Goal: Transaction & Acquisition: Book appointment/travel/reservation

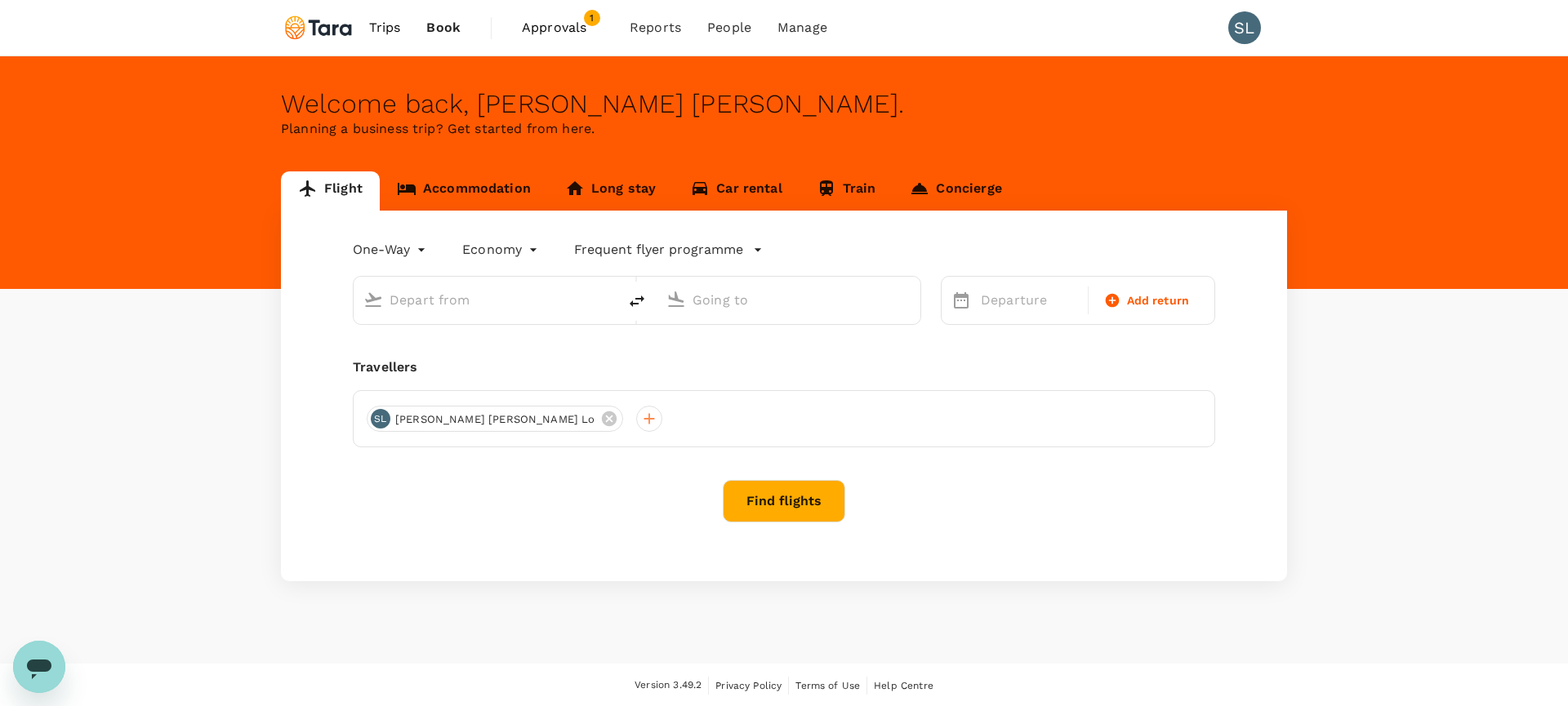
type input "roundtrip"
type input "Singapore Changi (SIN)"
type input "[GEOGRAPHIC_DATA], [GEOGRAPHIC_DATA] (any)"
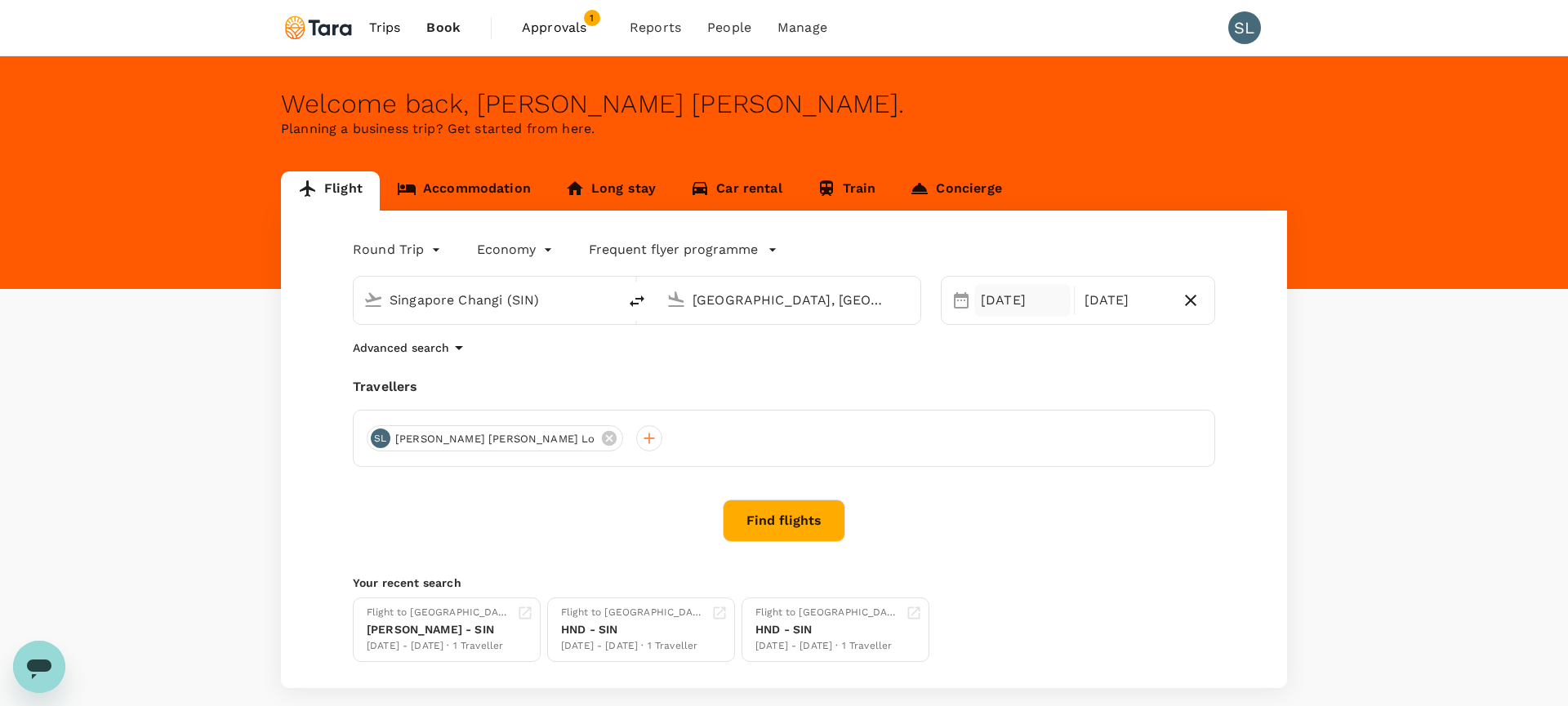
click at [1007, 306] on div "[DATE]" at bounding box center [1022, 300] width 96 height 32
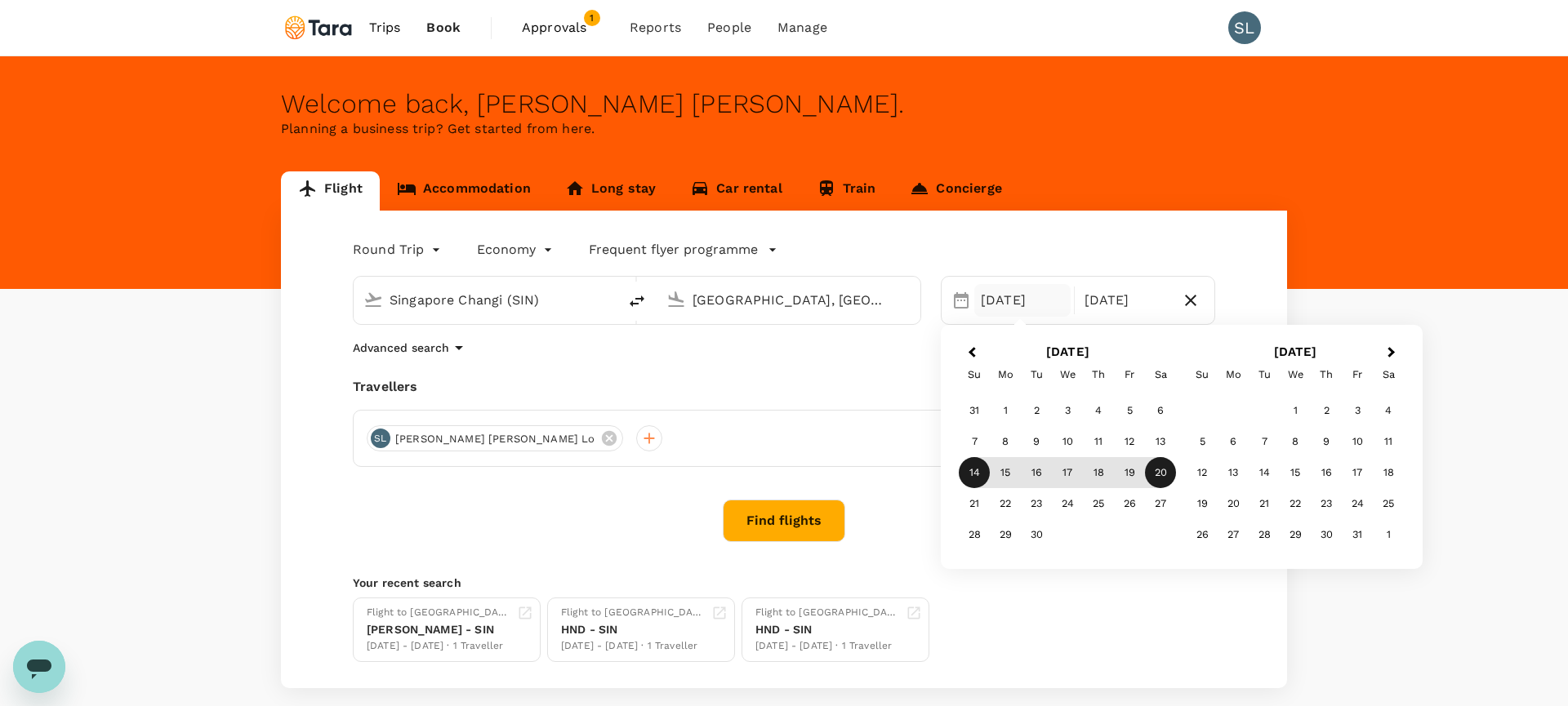
click at [973, 478] on div "14" at bounding box center [975, 473] width 31 height 31
click at [1006, 517] on div "22" at bounding box center [1005, 503] width 31 height 31
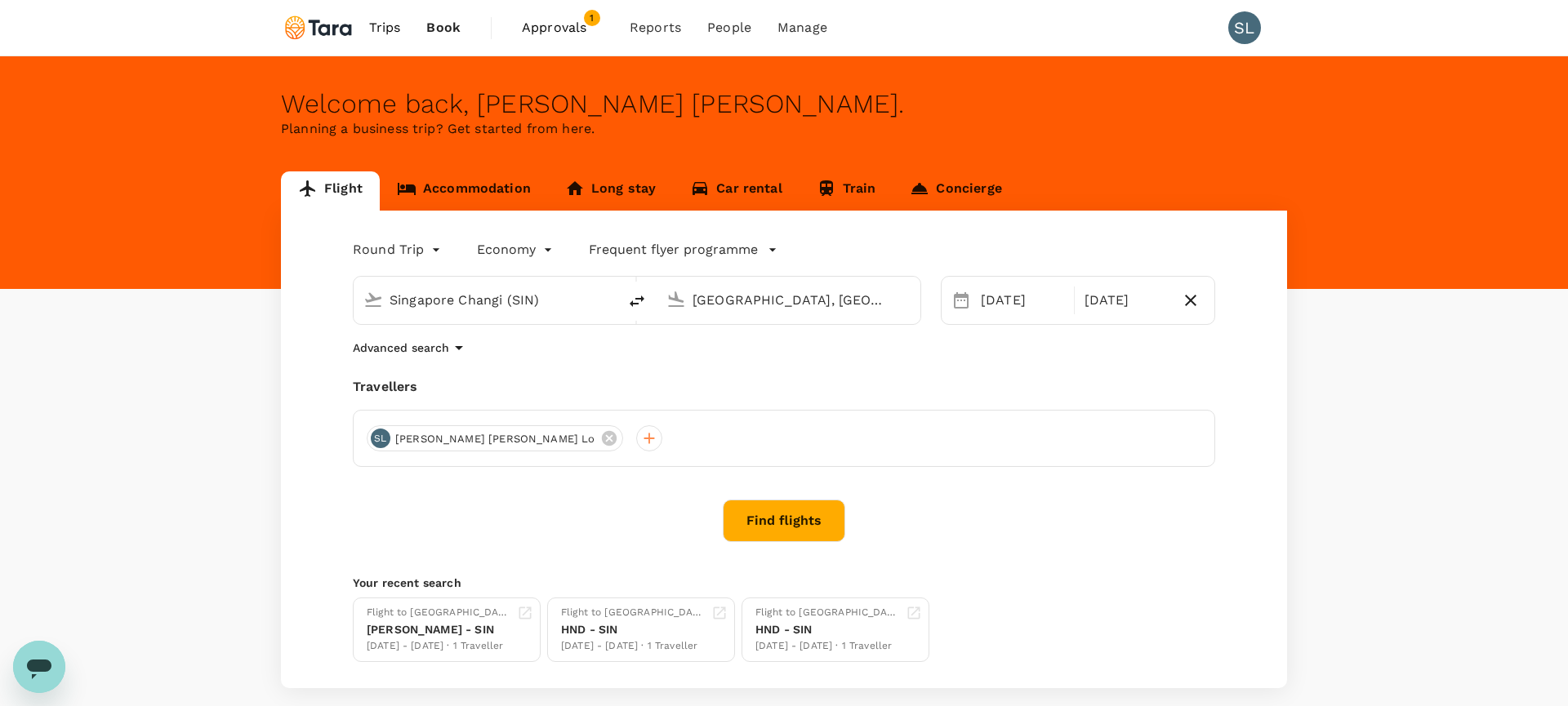
click at [1001, 281] on div "Selected date: [DATE] [DATE] Selected date: [DATE] [DATE]" at bounding box center [1077, 301] width 274 height 49
click at [997, 291] on div "[DATE]" at bounding box center [1022, 300] width 96 height 32
click at [1014, 269] on div "Selected date: [DATE] [DATE] Selected date: [DATE] [DATE]" at bounding box center [1067, 291] width 294 height 69
click at [1008, 314] on div "[DATE]" at bounding box center [1022, 300] width 96 height 32
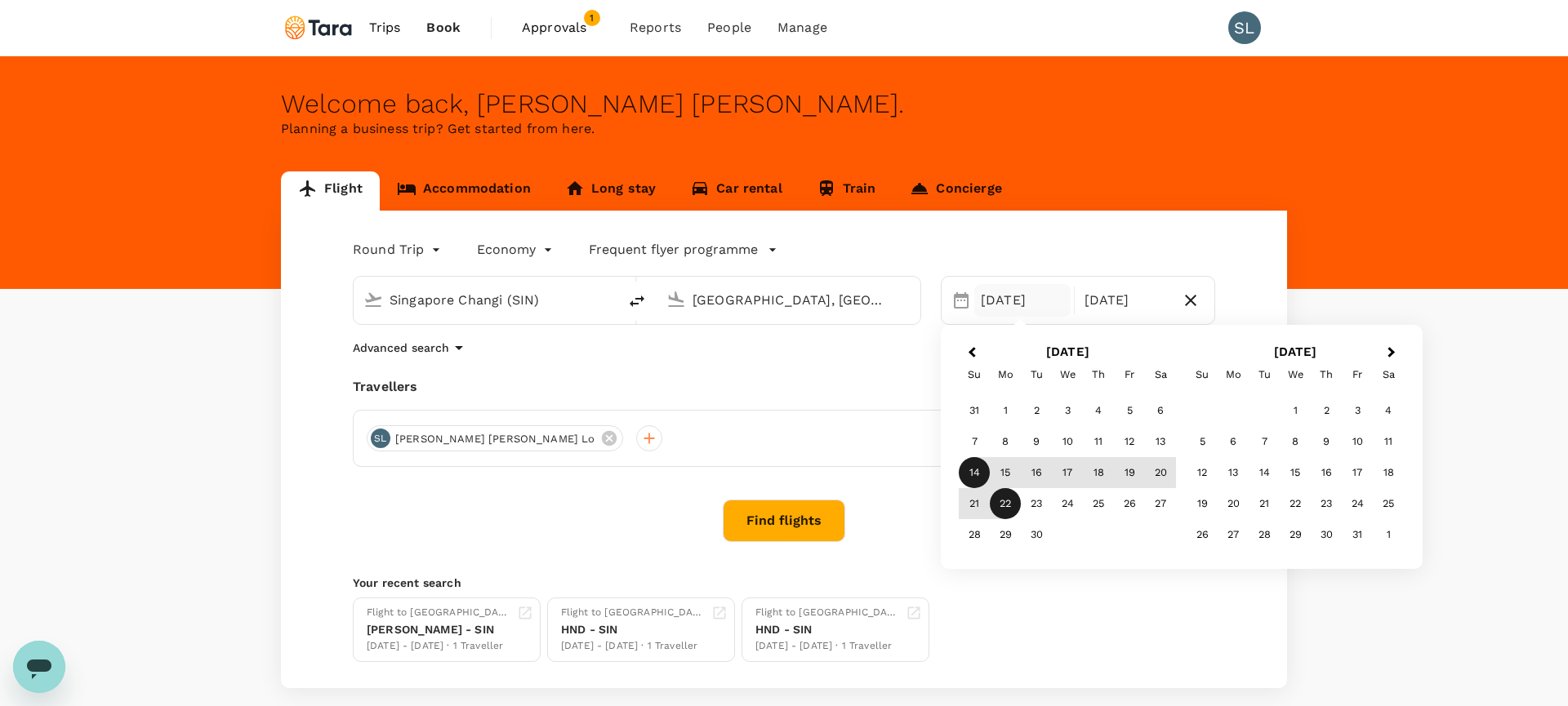
click at [1008, 314] on div "[DATE]" at bounding box center [1022, 300] width 96 height 32
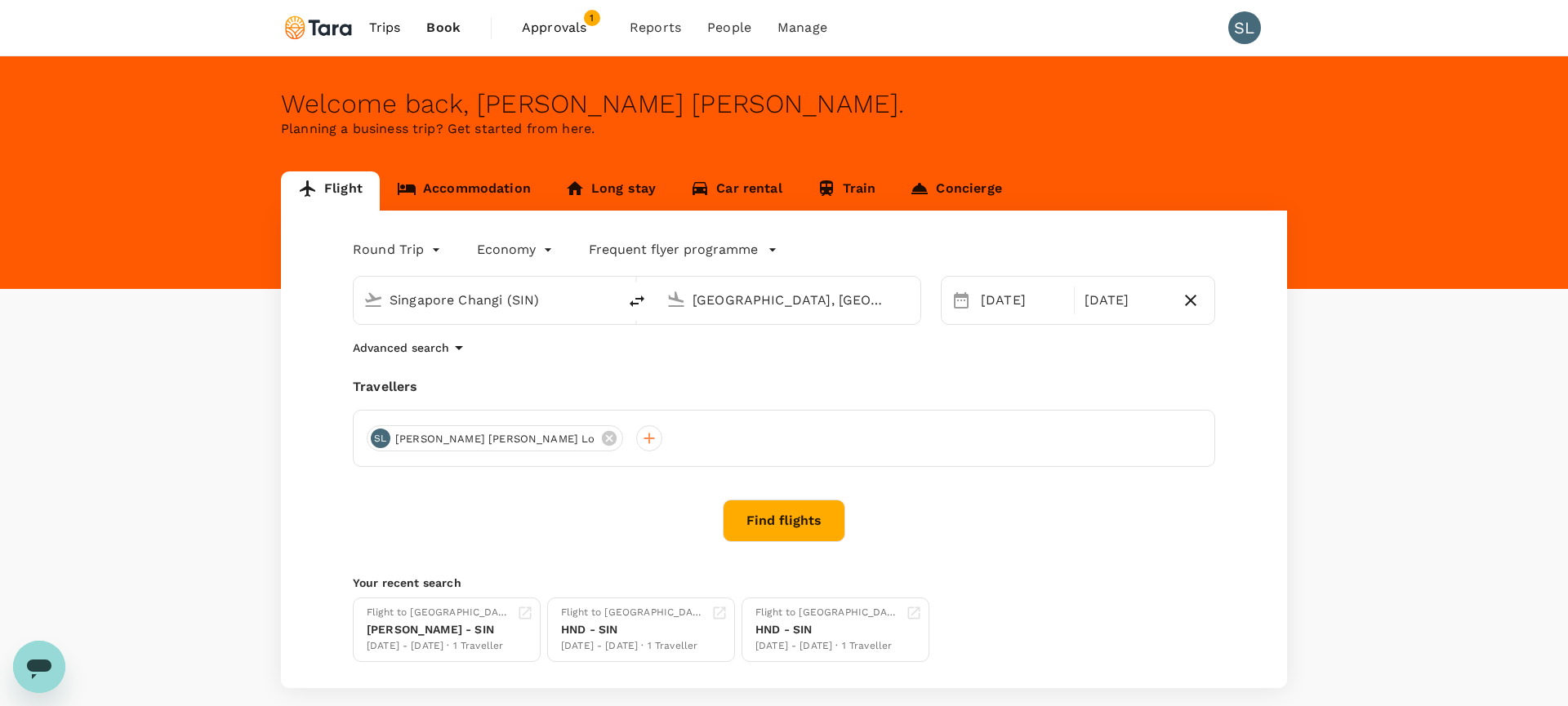
click at [862, 444] on div "[PERSON_NAME] [PERSON_NAME] Lo" at bounding box center [784, 439] width 863 height 57
click at [806, 509] on button "Find flights" at bounding box center [784, 520] width 123 height 42
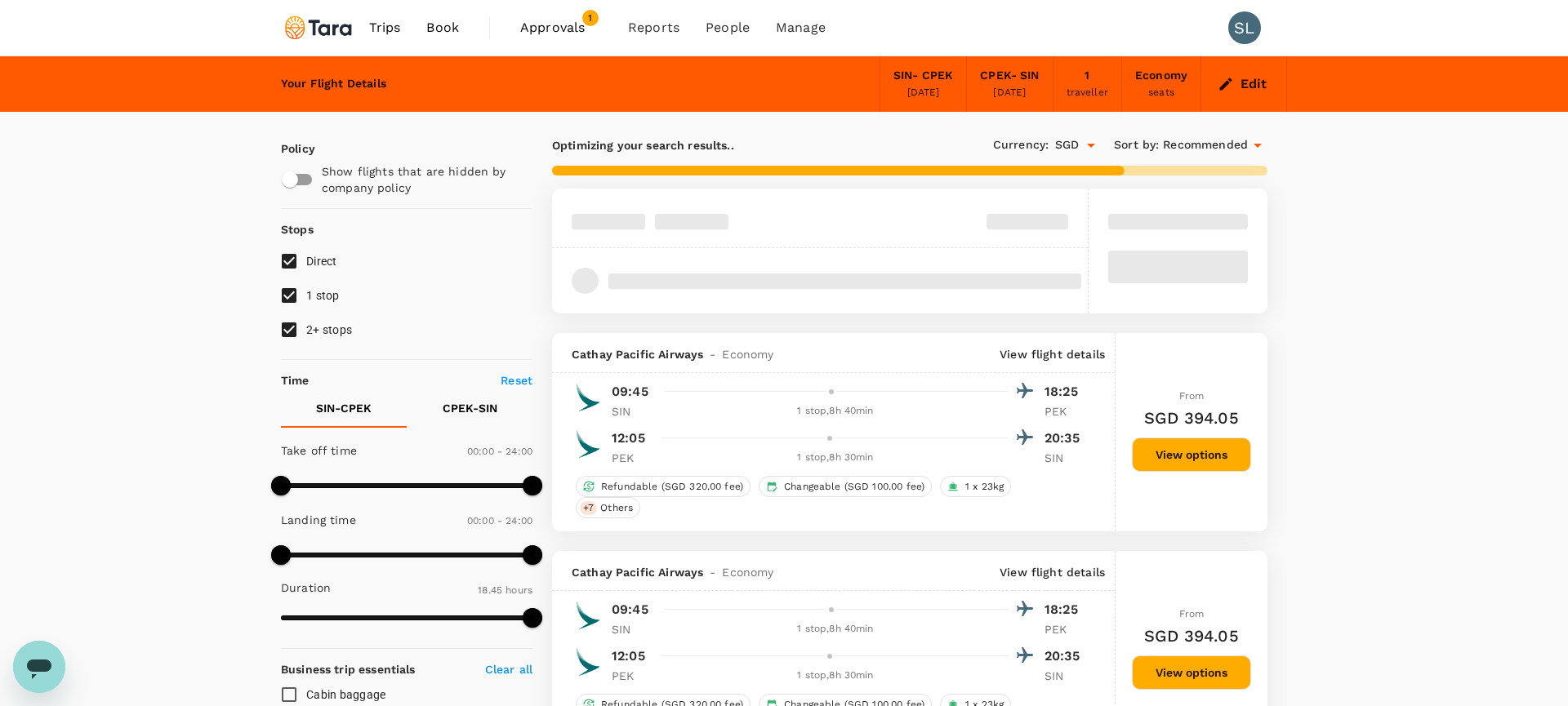
click at [287, 295] on input "1 stop" at bounding box center [288, 295] width 34 height 34
checkbox input "false"
click at [285, 325] on input "2+ stops" at bounding box center [288, 329] width 34 height 34
checkbox input "false"
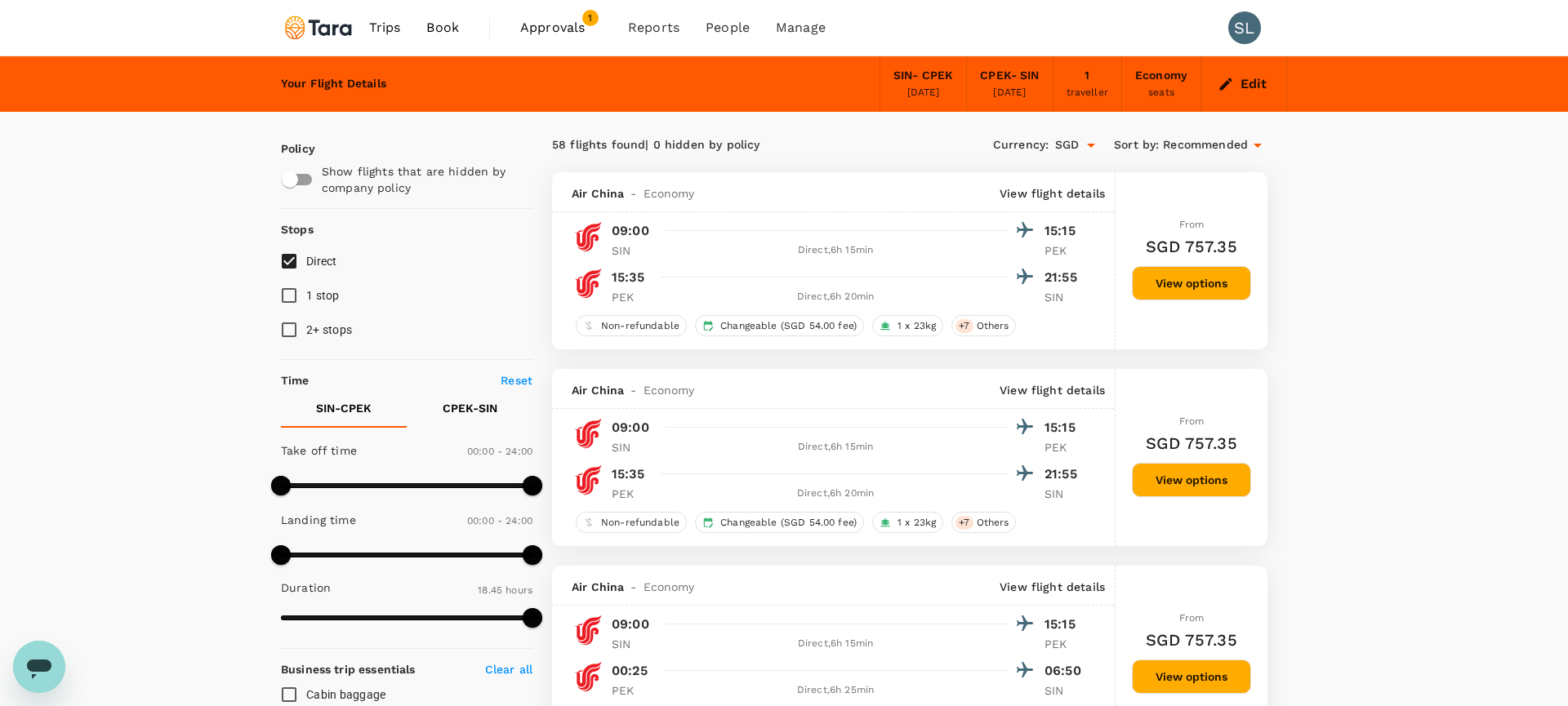
click at [1228, 85] on icon "button" at bounding box center [1226, 84] width 17 height 17
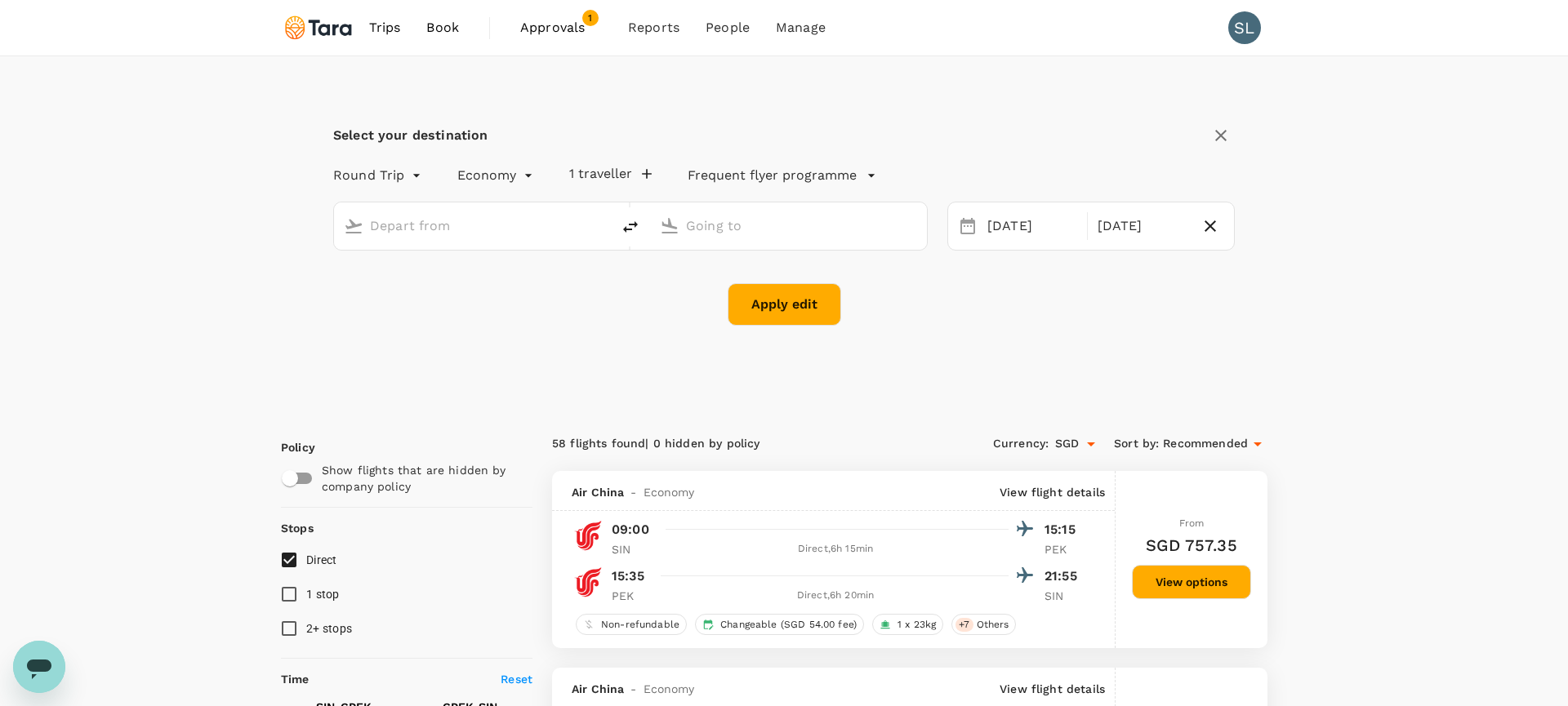
type input "Singapore Changi (SIN)"
click at [779, 227] on input "[GEOGRAPHIC_DATA], [GEOGRAPHIC_DATA] (any)" at bounding box center [789, 226] width 207 height 26
click at [755, 227] on input "[GEOGRAPHIC_DATA], [GEOGRAPHIC_DATA] (any)" at bounding box center [789, 226] width 207 height 26
click at [827, 233] on input "[GEOGRAPHIC_DATA], [GEOGRAPHIC_DATA] (any)" at bounding box center [789, 226] width 207 height 26
click at [780, 223] on input "[GEOGRAPHIC_DATA], [GEOGRAPHIC_DATA] (any)" at bounding box center [789, 226] width 207 height 26
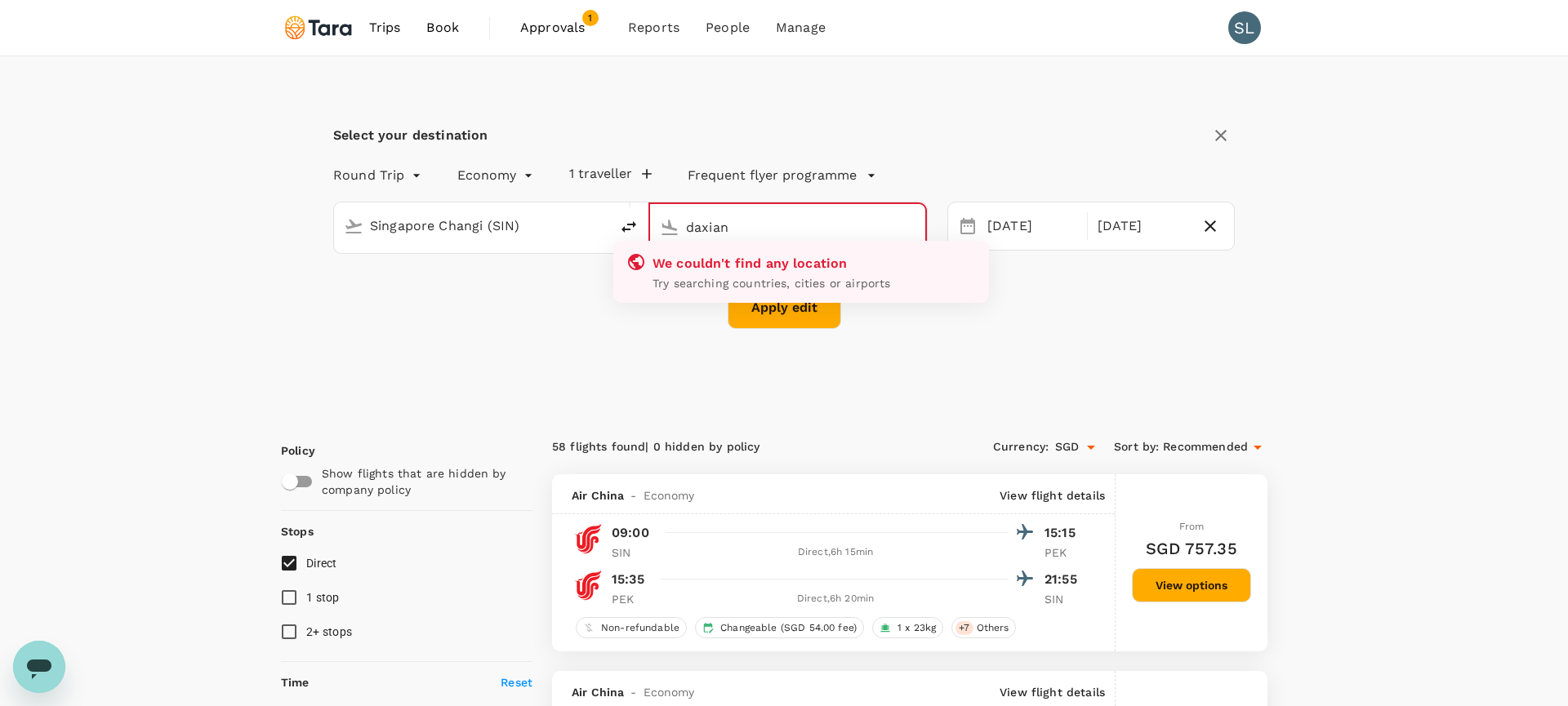
type input "daxiang"
type input "da xiang"
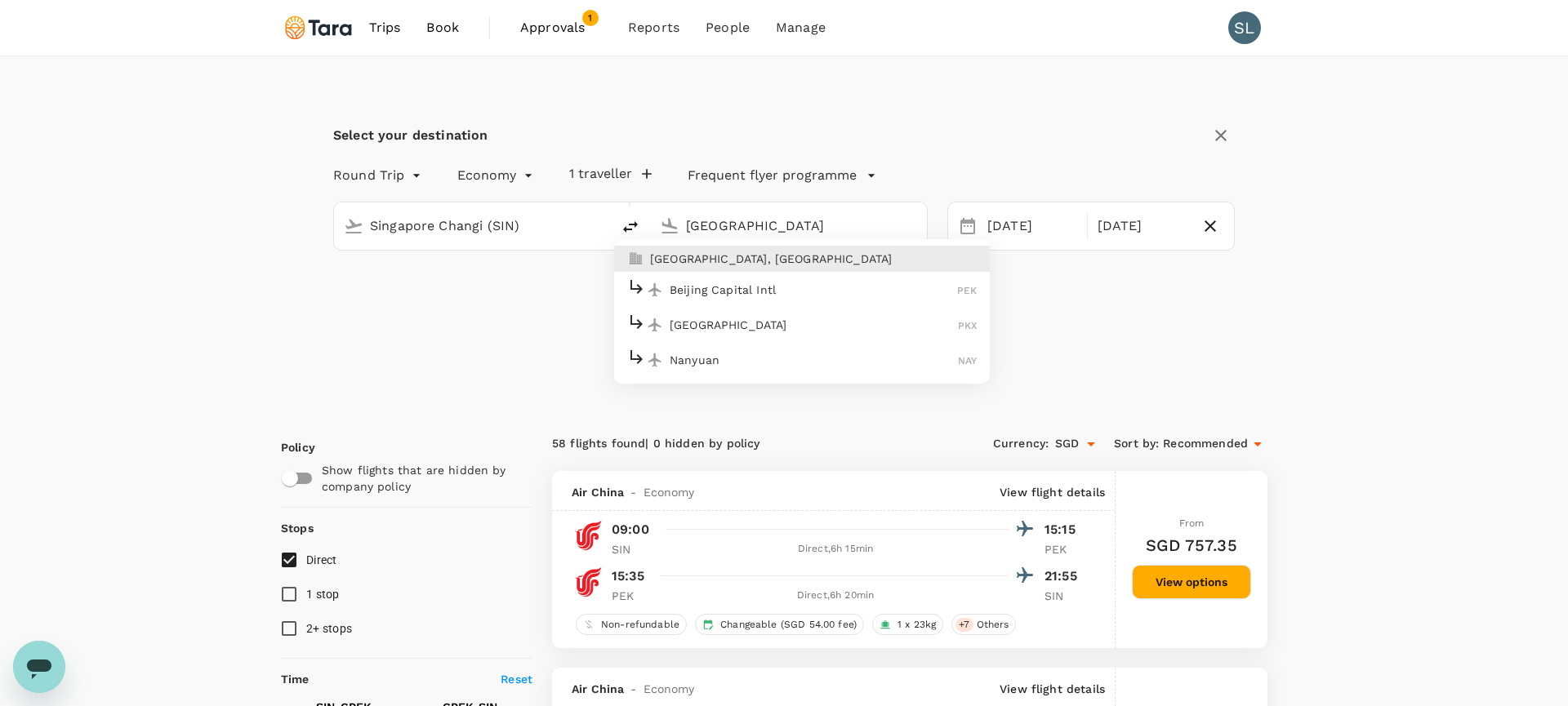
click at [761, 266] on li "[GEOGRAPHIC_DATA], [GEOGRAPHIC_DATA]" at bounding box center [802, 259] width 376 height 27
type input "[GEOGRAPHIC_DATA], [GEOGRAPHIC_DATA] (any)"
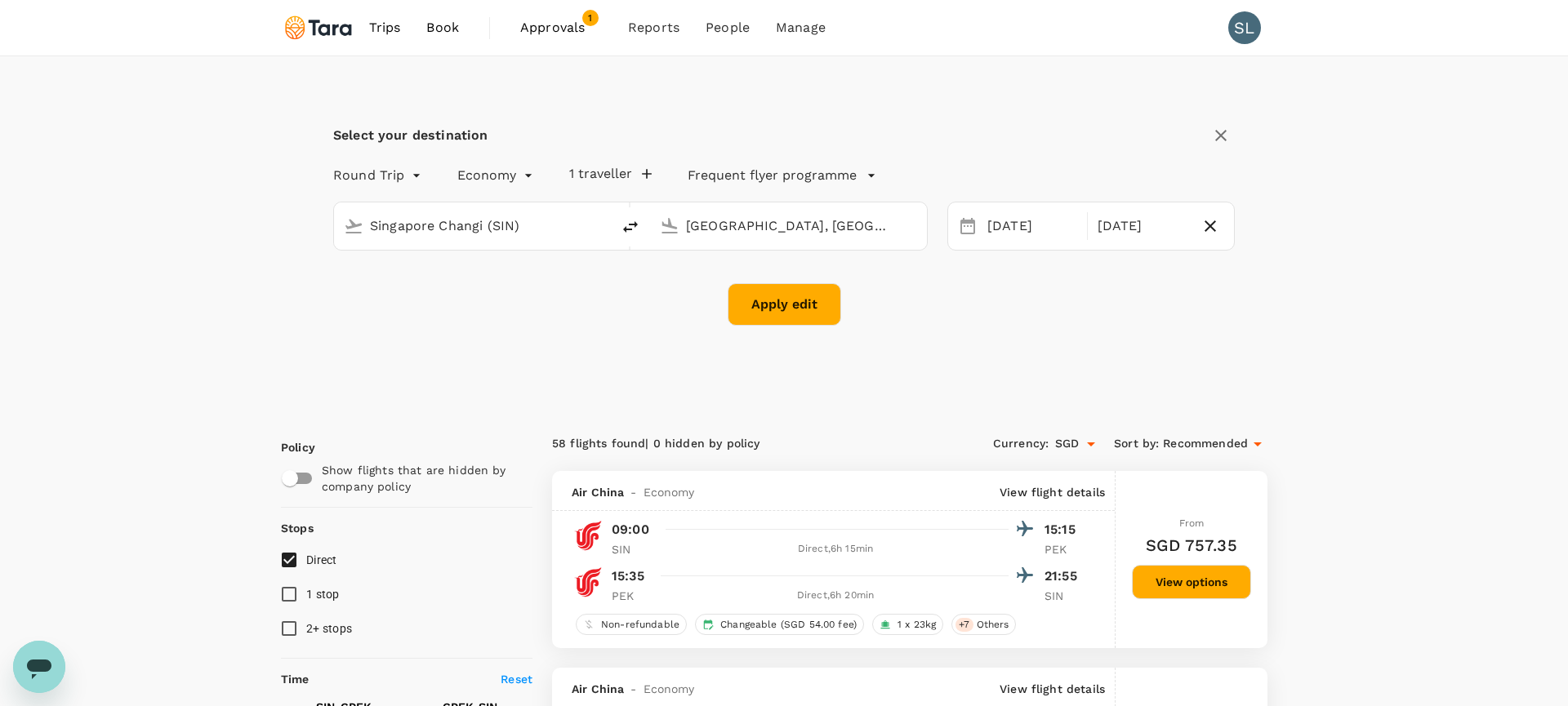
click at [891, 379] on div "Select your destination Round Trip roundtrip Economy economy 1 traveller Freque…" at bounding box center [784, 233] width 1006 height 354
click at [832, 313] on button "Apply edit" at bounding box center [784, 304] width 113 height 42
checkbox input "false"
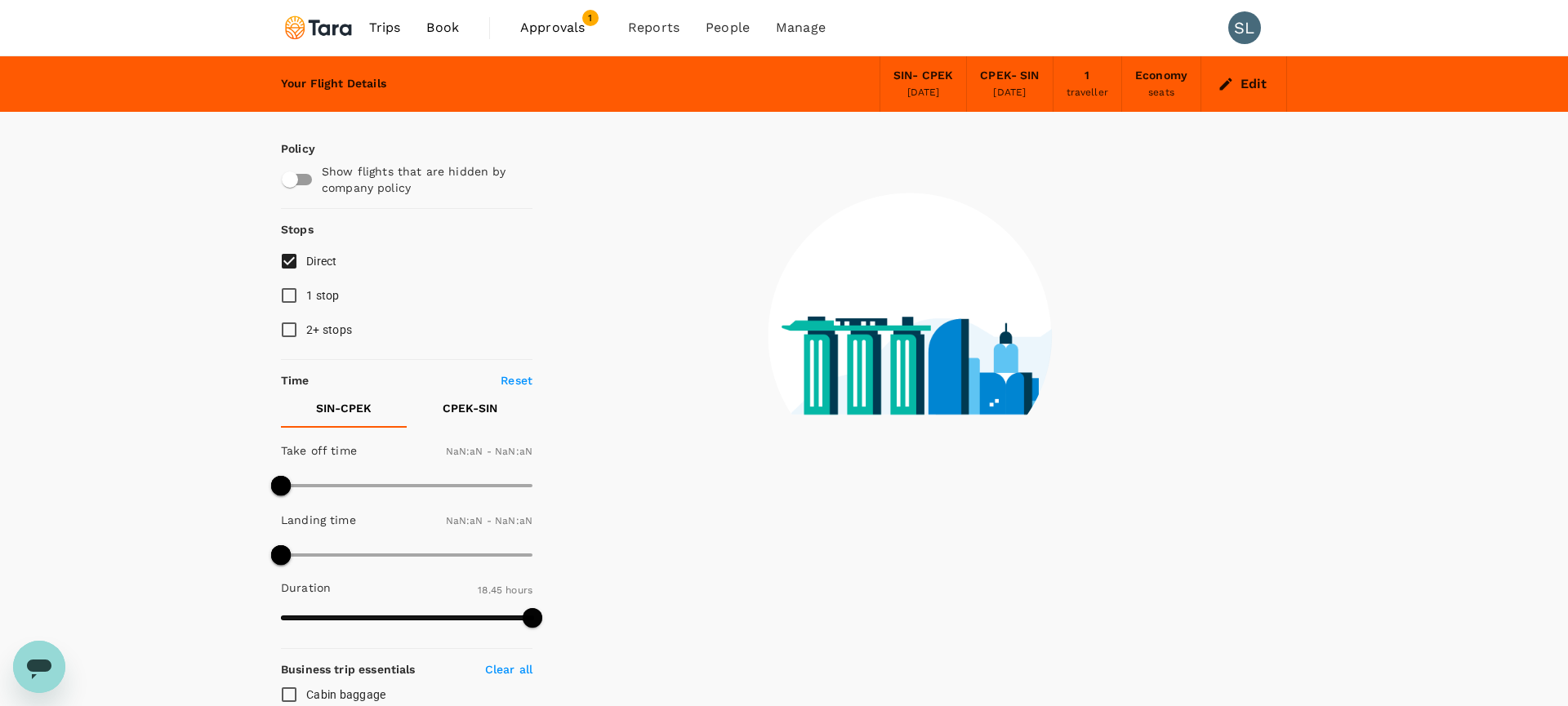
type input "1440"
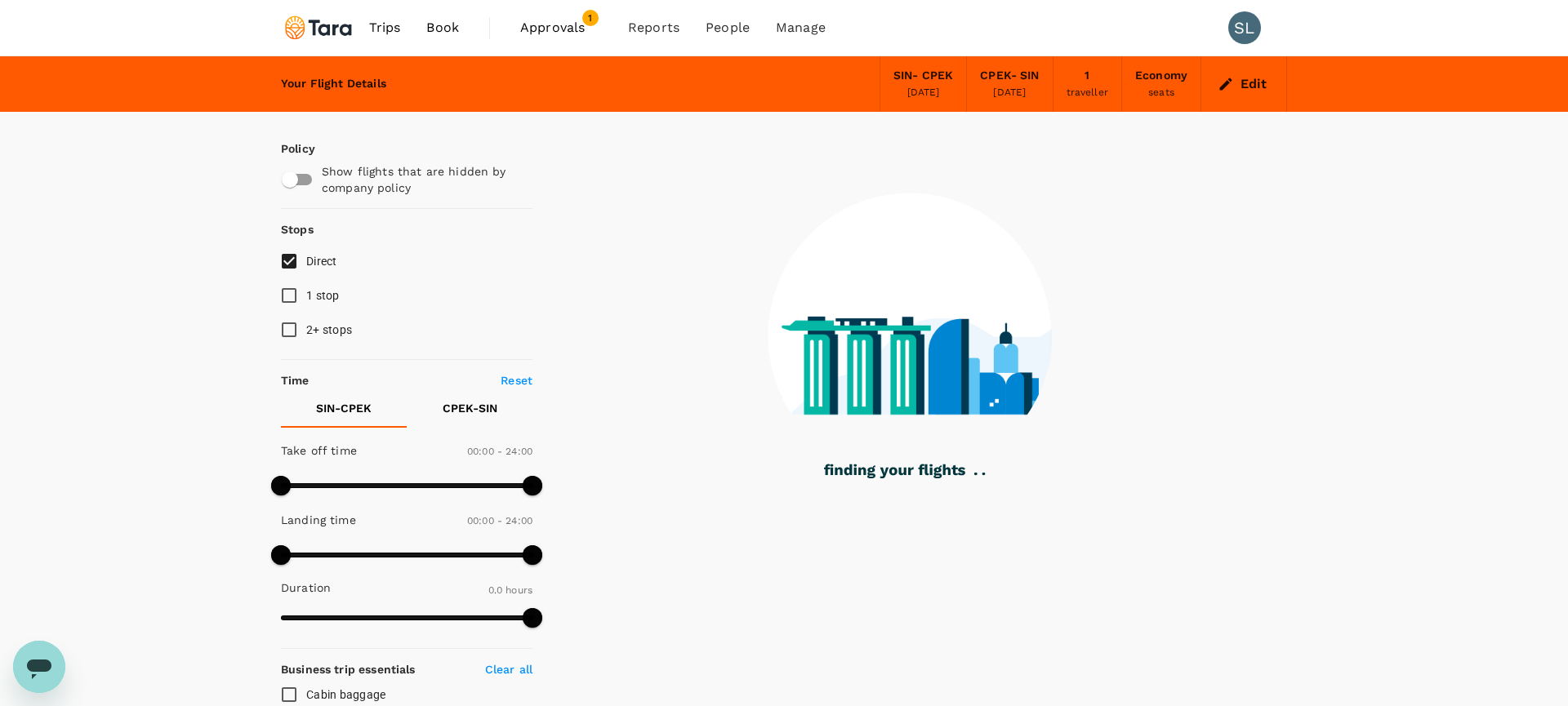
type input "1250"
checkbox input "true"
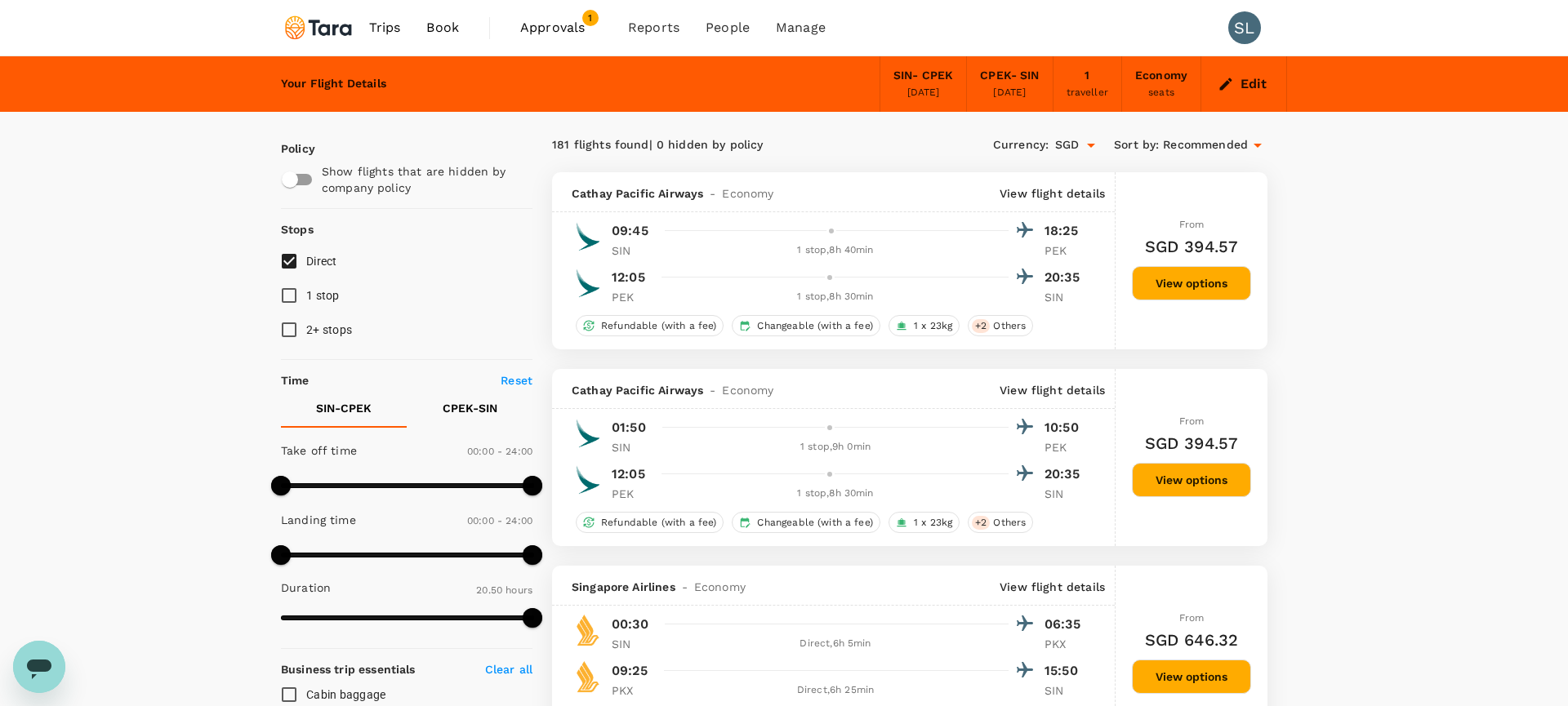
click at [290, 291] on input "1 stop" at bounding box center [288, 295] width 34 height 34
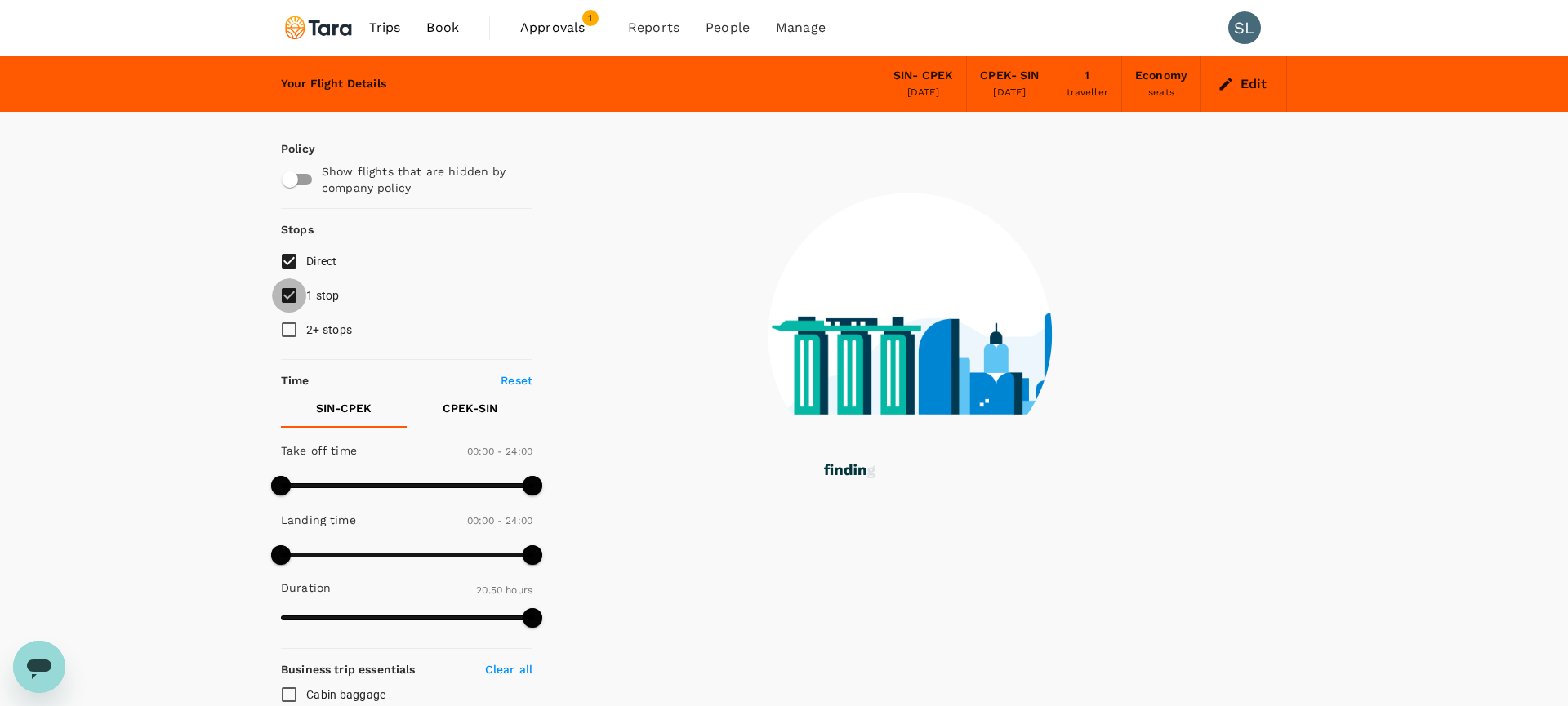
click at [287, 296] on input "1 stop" at bounding box center [288, 295] width 34 height 34
checkbox input "false"
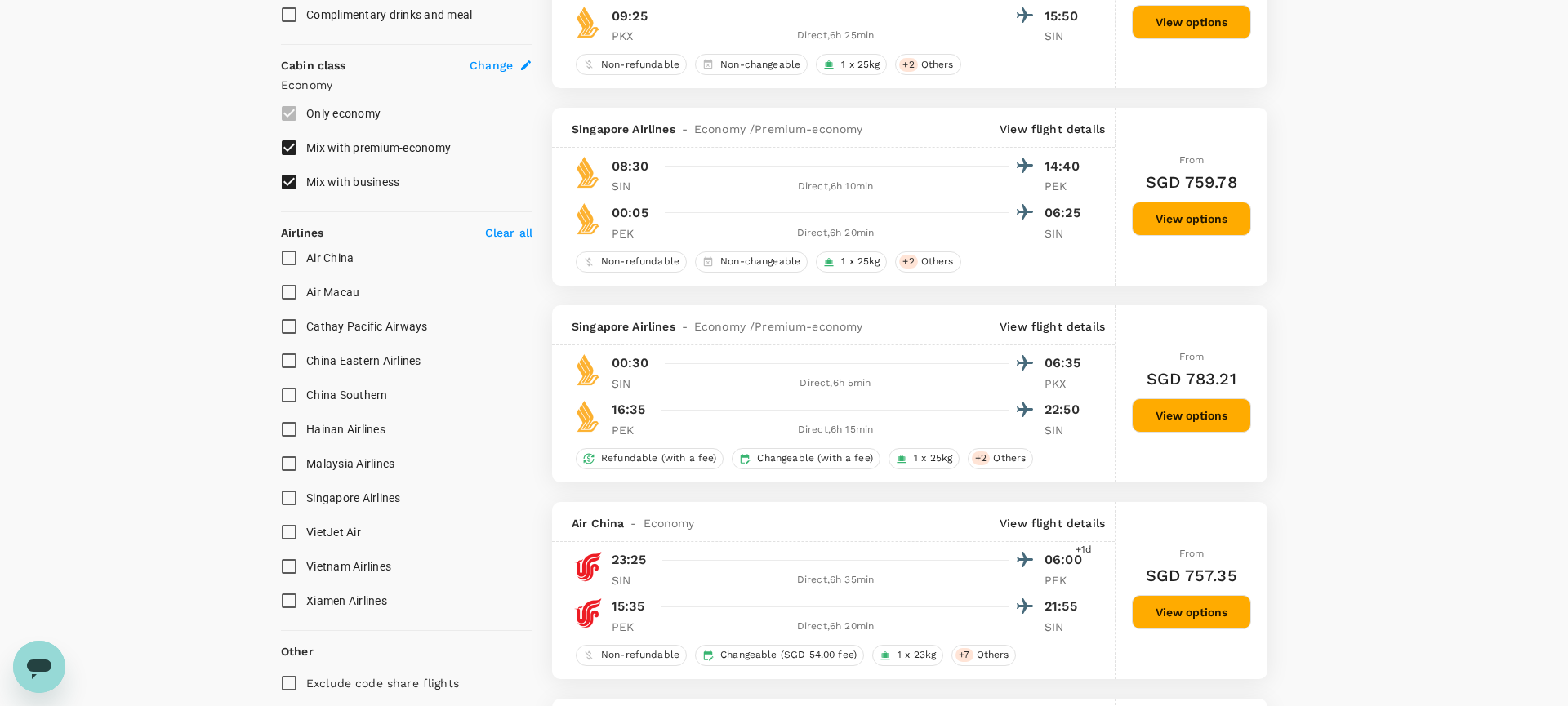
scroll to position [861, 0]
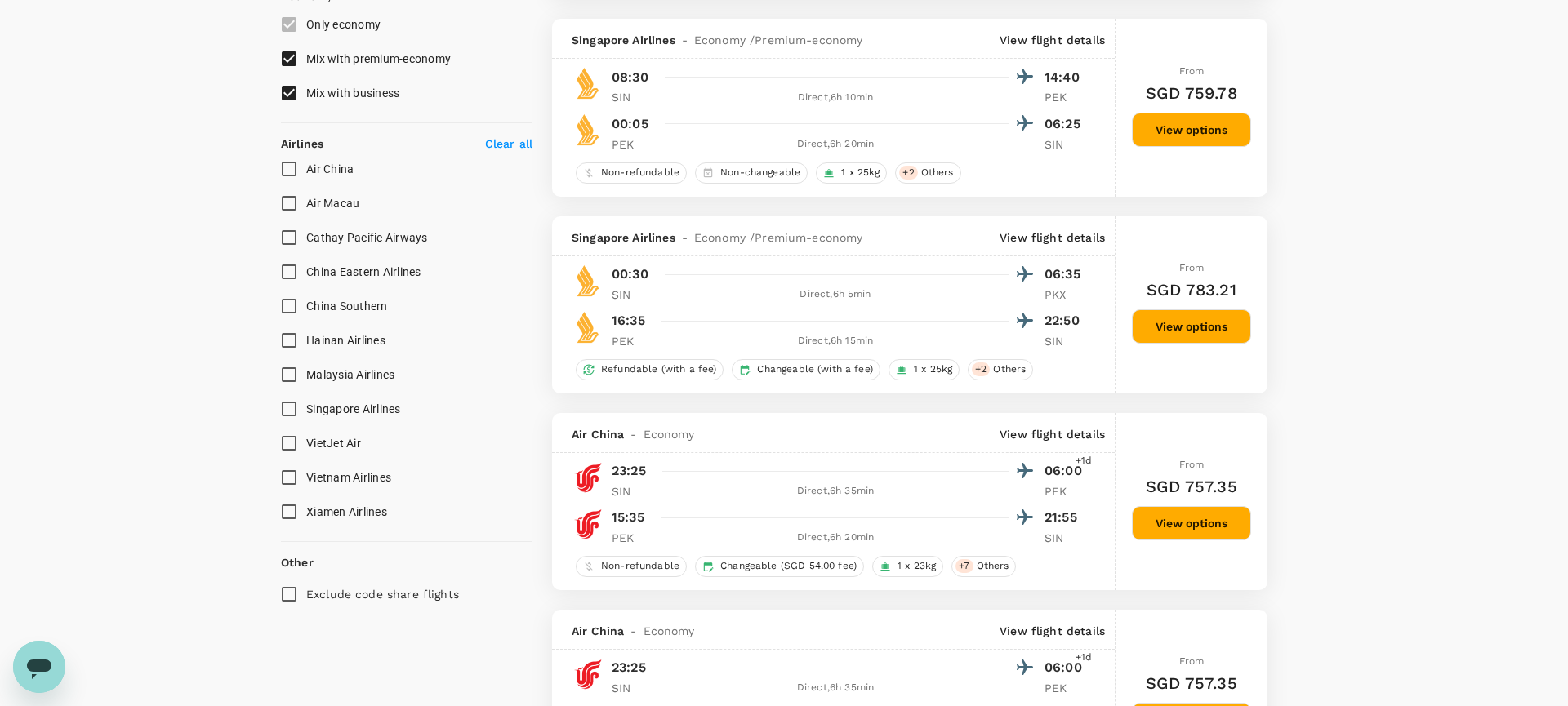
scroll to position [0, 0]
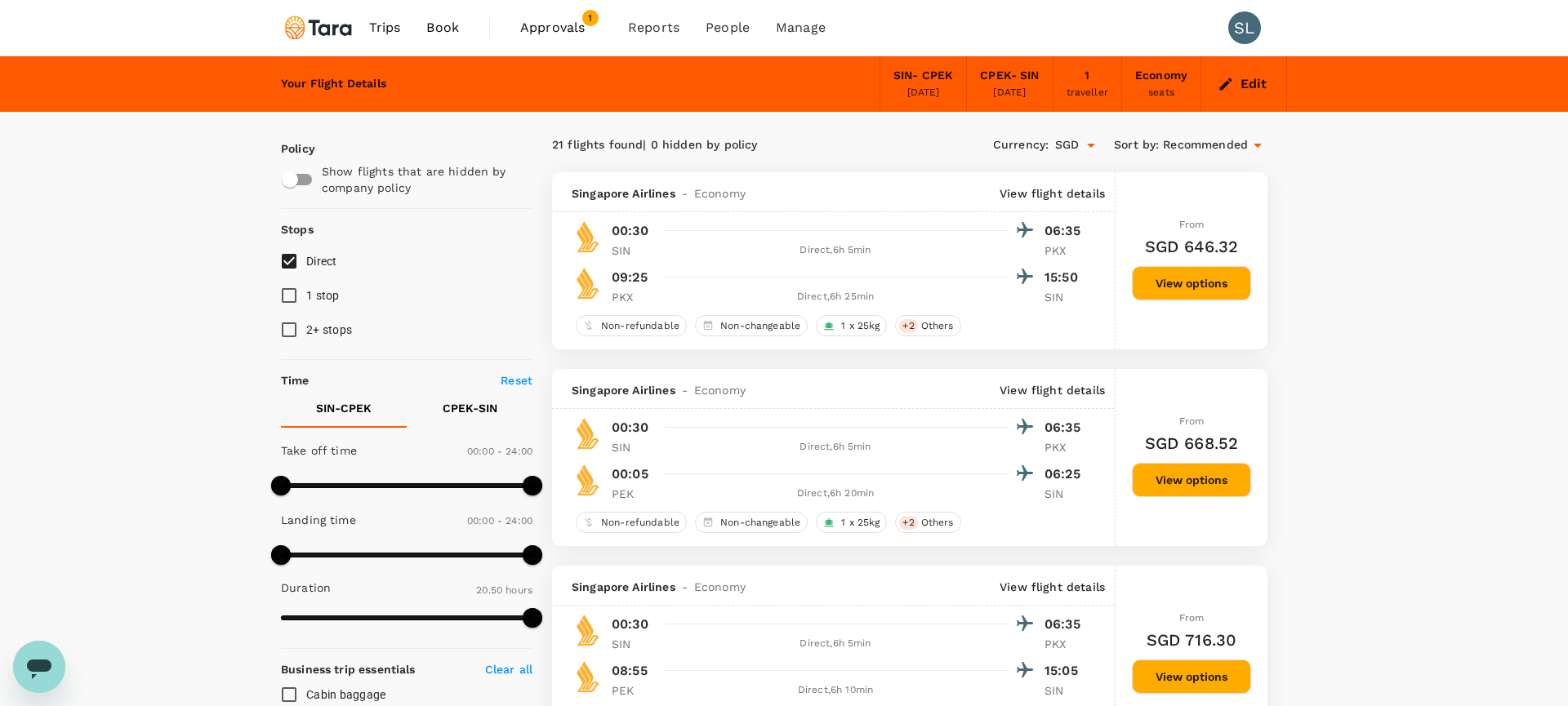
click at [1006, 90] on div "[DATE]" at bounding box center [1009, 92] width 32 height 17
click at [997, 91] on div "[DATE]" at bounding box center [1009, 92] width 32 height 17
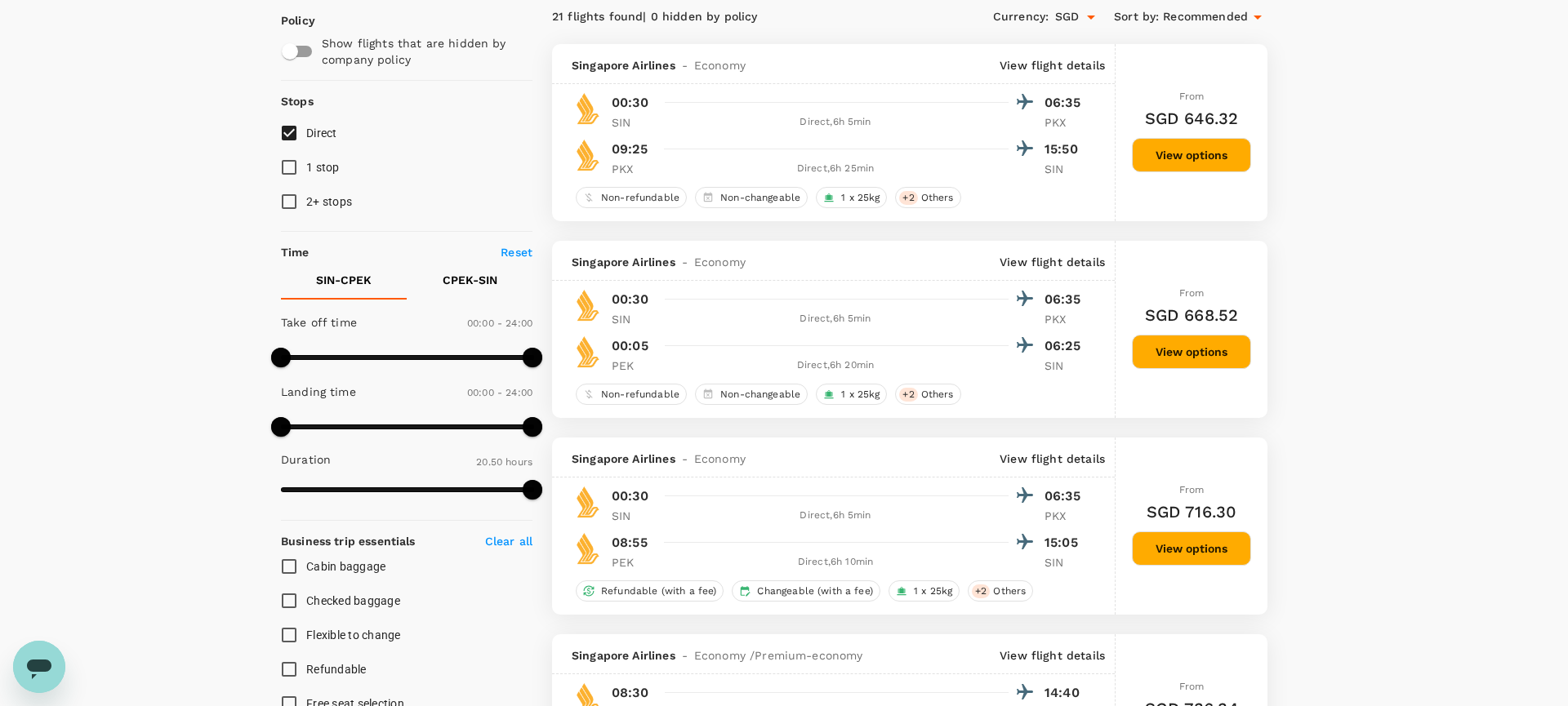
scroll to position [137, 0]
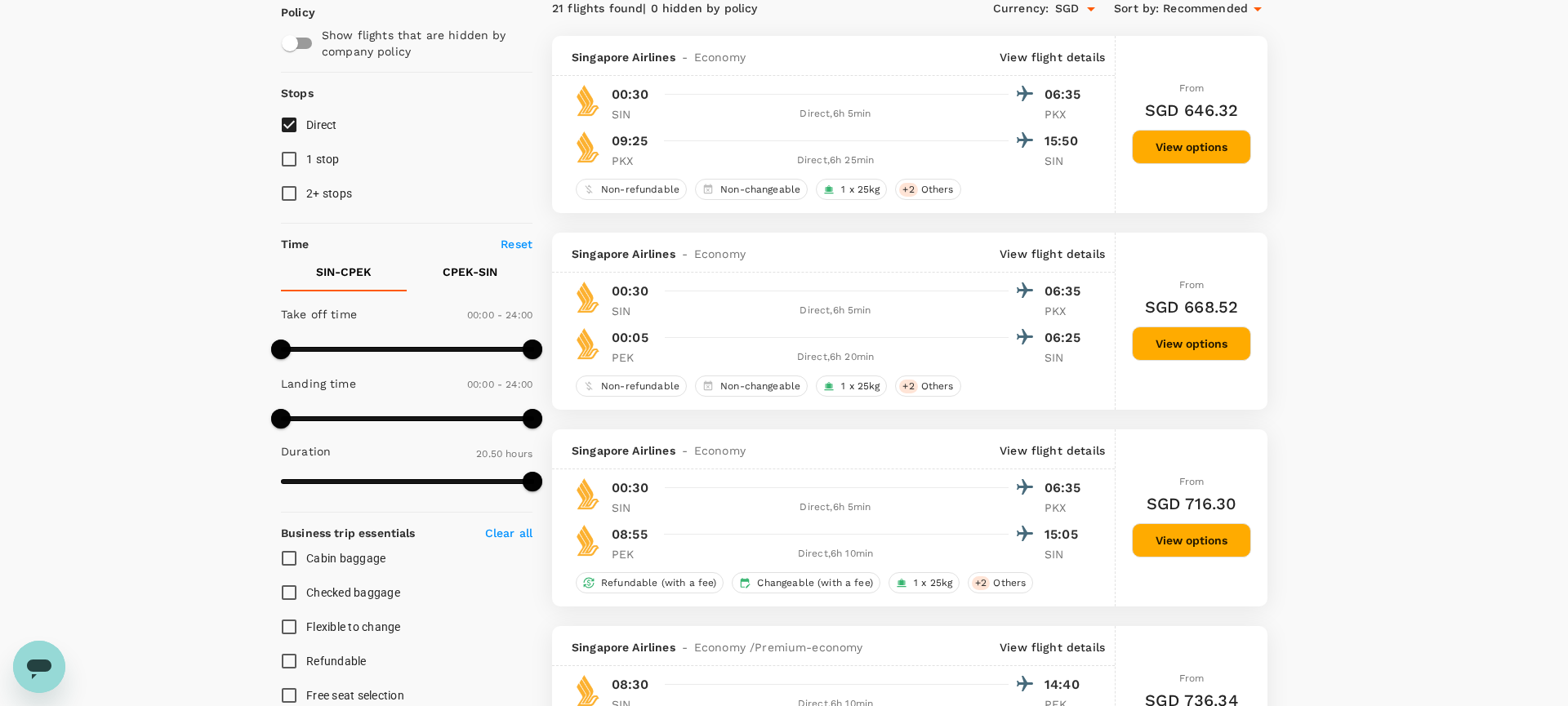
click at [456, 281] on button "CPEK - SIN" at bounding box center [469, 272] width 126 height 39
type input "900"
drag, startPoint x: 287, startPoint y: 352, endPoint x: 440, endPoint y: 351, distance: 153.0
click at [440, 351] on span at bounding box center [439, 349] width 20 height 20
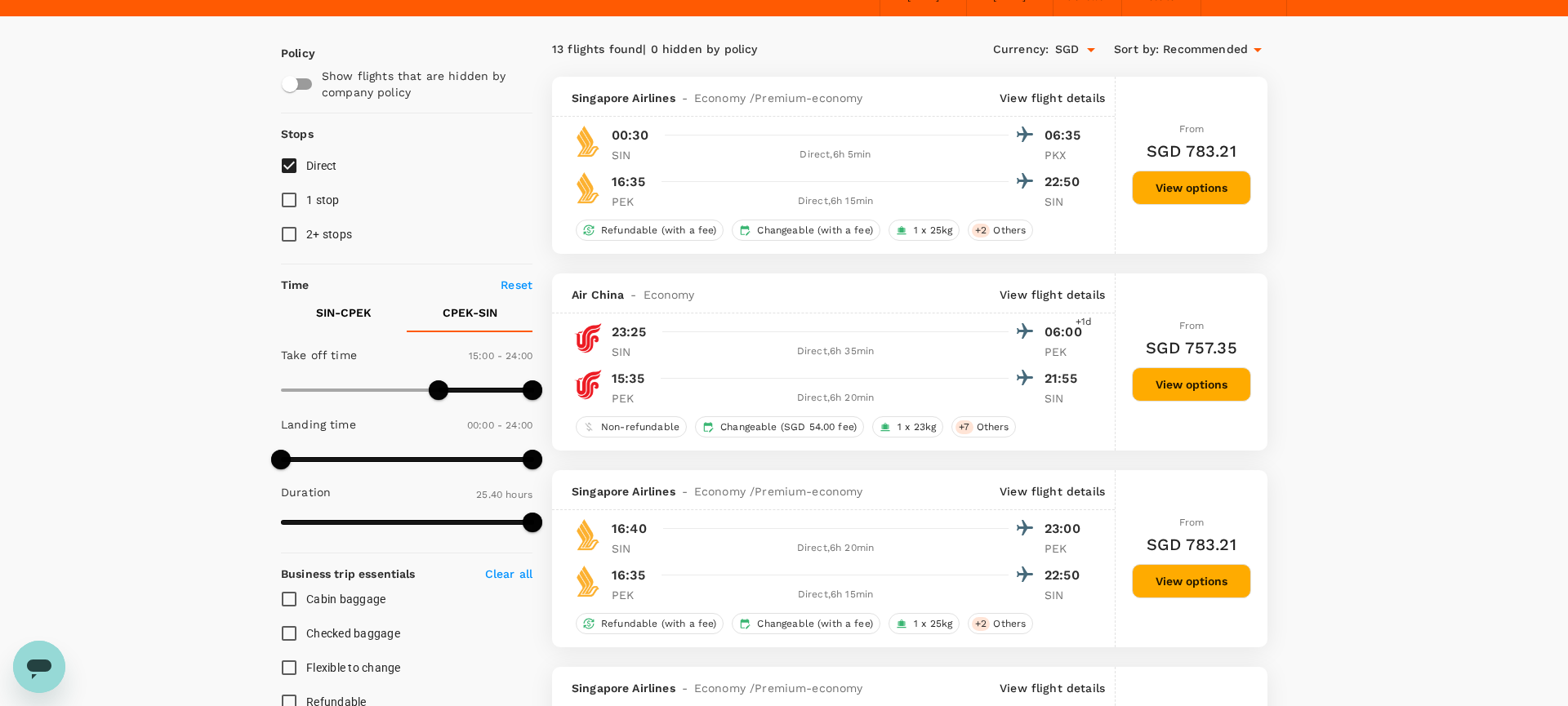
scroll to position [96, 0]
